Goal: Navigation & Orientation: Find specific page/section

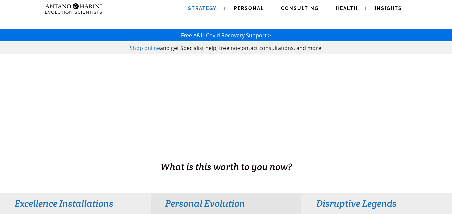
click at [206, 6] on span "Strategy" at bounding box center [202, 8] width 29 height 5
